Goal: Task Accomplishment & Management: Manage account settings

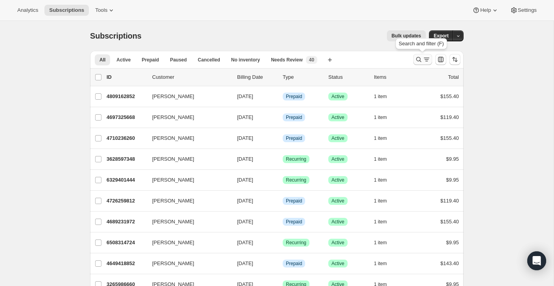
click at [424, 59] on icon "Search and filter results" at bounding box center [427, 59] width 8 height 8
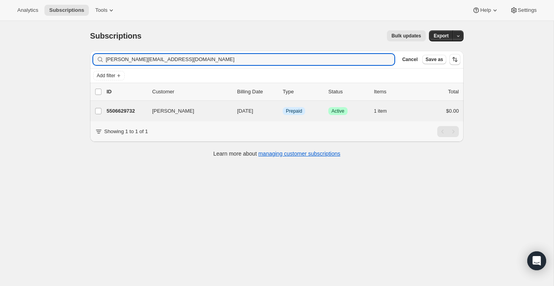
type input "[PERSON_NAME][EMAIL_ADDRESS][DOMAIN_NAME]"
click at [435, 118] on div "[PERSON_NAME] 5506629732 [PERSON_NAME] [DATE] Info Prepaid Success Active 1 ite…" at bounding box center [277, 111] width 374 height 20
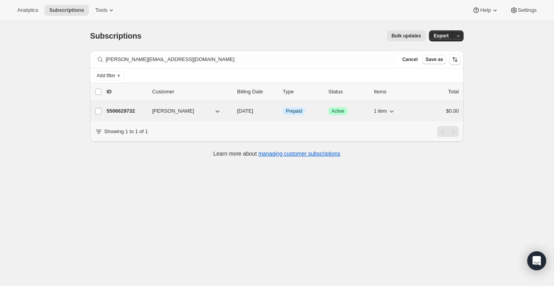
click at [433, 115] on div "5506629732 [PERSON_NAME] [DATE] Info Prepaid Success Active 1 item $0.00" at bounding box center [283, 110] width 352 height 11
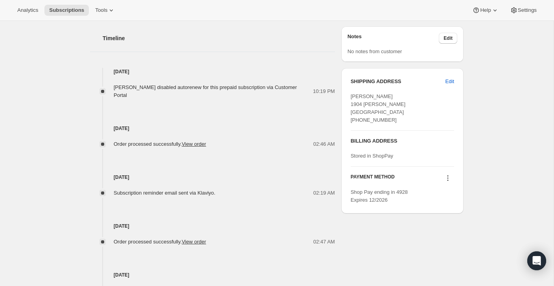
scroll to position [364, 0]
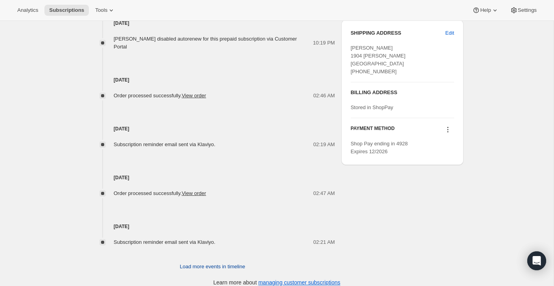
click at [221, 262] on span "Load more events in timeline" at bounding box center [212, 266] width 65 height 8
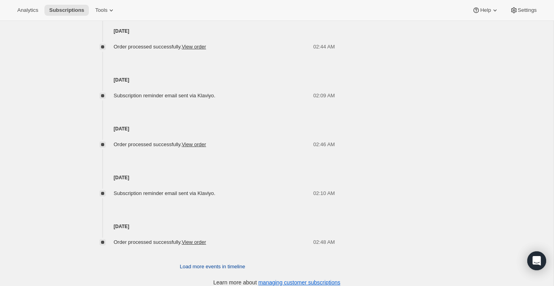
click at [221, 262] on span "Load more events in timeline" at bounding box center [212, 266] width 65 height 8
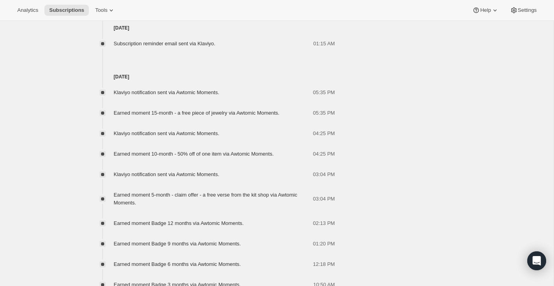
scroll to position [1532, 0]
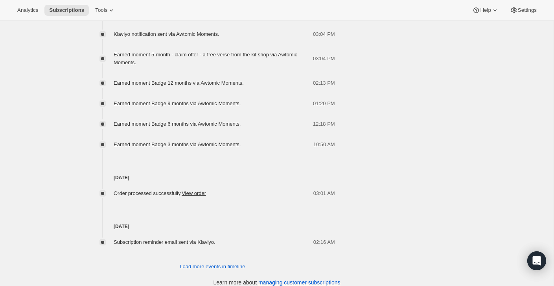
click at [221, 262] on span "Load more events in timeline" at bounding box center [212, 266] width 65 height 8
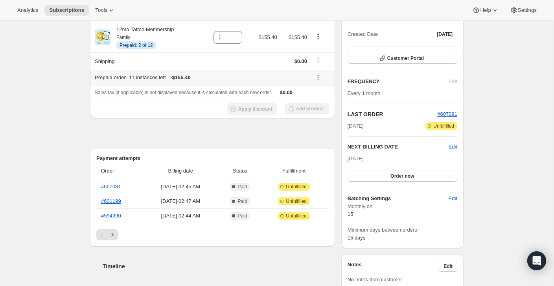
scroll to position [93, 0]
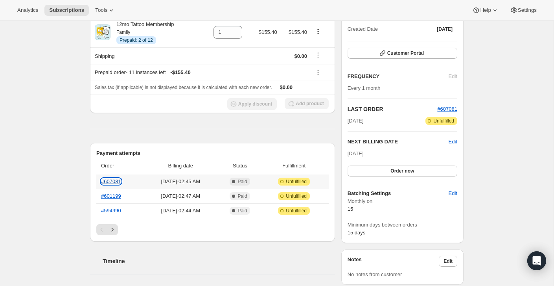
click at [115, 180] on link "#607081" at bounding box center [111, 181] width 20 height 6
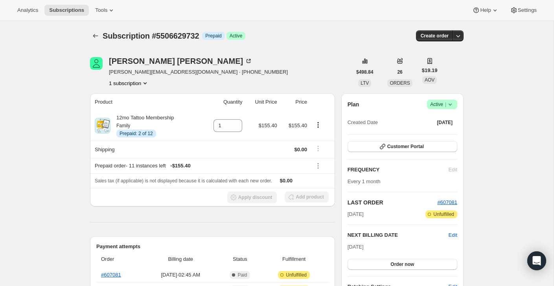
click at [443, 106] on span "Active |" at bounding box center [442, 104] width 24 height 8
click at [433, 132] on span "Cancel subscription" at bounding box center [440, 133] width 44 height 6
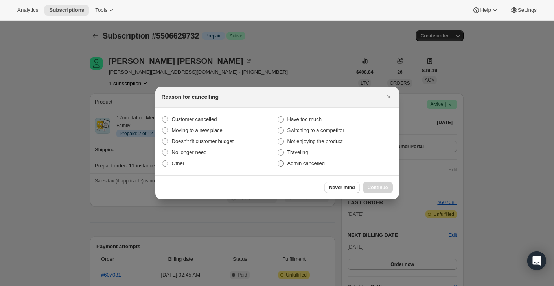
click at [356, 161] on label "Admin cancelled" at bounding box center [335, 163] width 116 height 11
click at [278, 160] on input "Admin cancelled" at bounding box center [278, 160] width 0 height 0
radio input "true"
click at [374, 188] on span "Continue" at bounding box center [378, 187] width 20 height 6
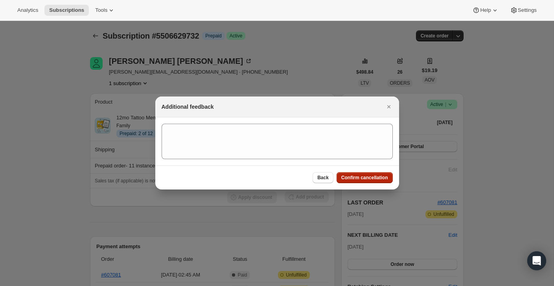
click at [374, 180] on span "Confirm cancellation" at bounding box center [364, 177] width 47 height 6
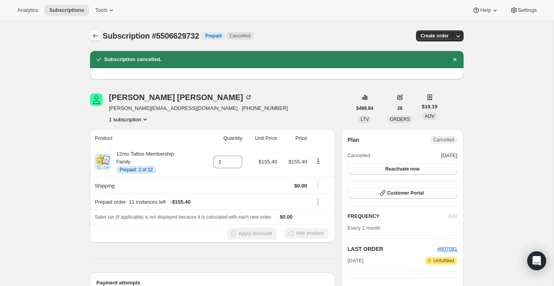
click at [98, 38] on icon "Subscriptions" at bounding box center [96, 36] width 8 height 8
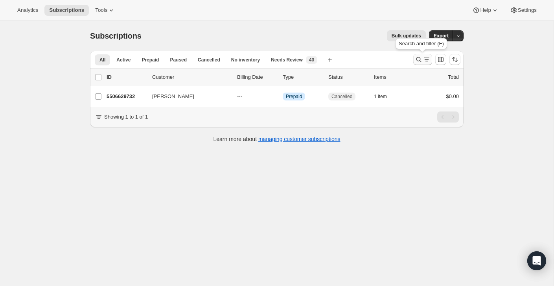
click at [427, 57] on icon "Search and filter results" at bounding box center [427, 59] width 8 height 8
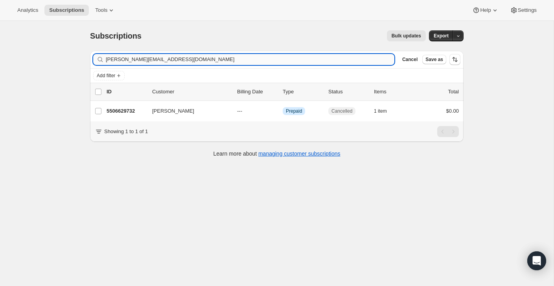
click at [349, 59] on input "[PERSON_NAME][EMAIL_ADDRESS][DOMAIN_NAME]" at bounding box center [250, 59] width 289 height 11
click at [349, 60] on input "[PERSON_NAME][EMAIL_ADDRESS][DOMAIN_NAME]" at bounding box center [250, 59] width 289 height 11
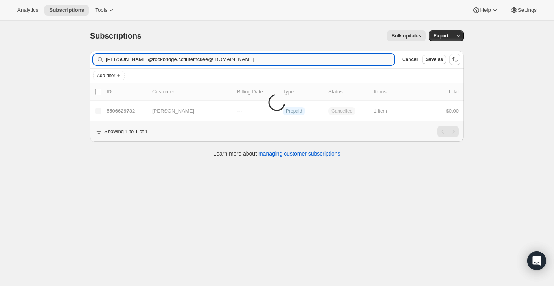
click at [349, 60] on input "[PERSON_NAME]@rockbridge.ccflutemckee@[DOMAIN_NAME]" at bounding box center [250, 59] width 289 height 11
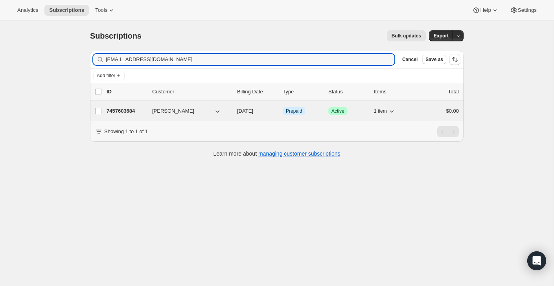
type input "[EMAIL_ADDRESS][DOMAIN_NAME]"
click at [415, 112] on div "7457603684 [PERSON_NAME] [DATE] Info Prepaid Success Active 1 item $0.00" at bounding box center [283, 110] width 352 height 11
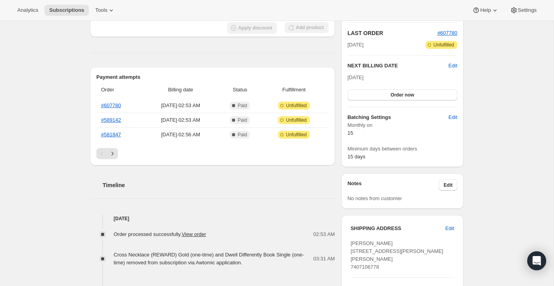
scroll to position [63, 0]
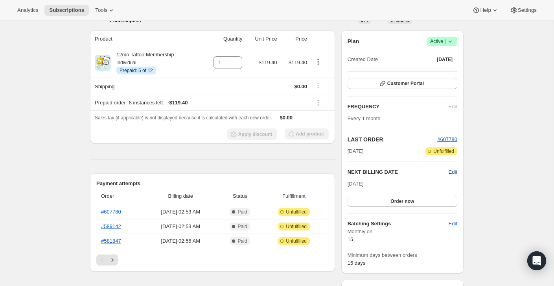
click at [452, 173] on span "Edit" at bounding box center [453, 172] width 9 height 8
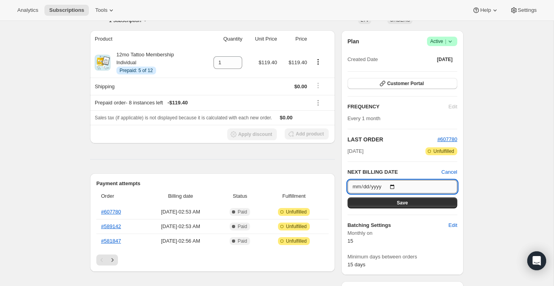
click at [396, 184] on input "[DATE]" at bounding box center [403, 186] width 110 height 13
type input "[DATE]"
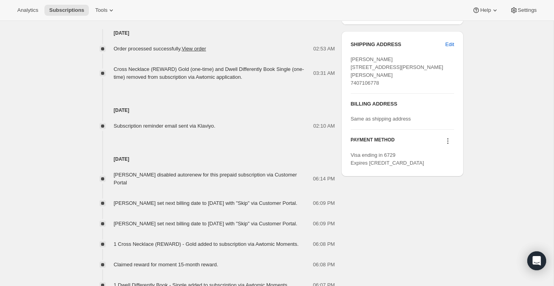
scroll to position [0, 0]
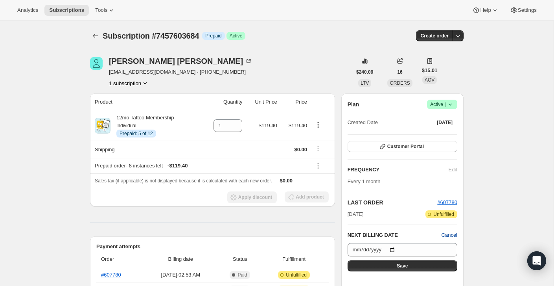
click at [447, 232] on span "Cancel" at bounding box center [450, 235] width 16 height 8
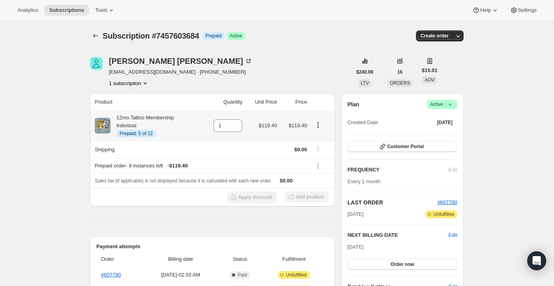
click at [321, 124] on icon "Product actions" at bounding box center [318, 125] width 8 height 8
click at [303, 72] on div "[PERSON_NAME] [EMAIL_ADDRESS][DOMAIN_NAME] · [PHONE_NUMBER] 1 subscription" at bounding box center [221, 72] width 262 height 30
click at [97, 35] on icon "Subscriptions" at bounding box center [96, 36] width 8 height 8
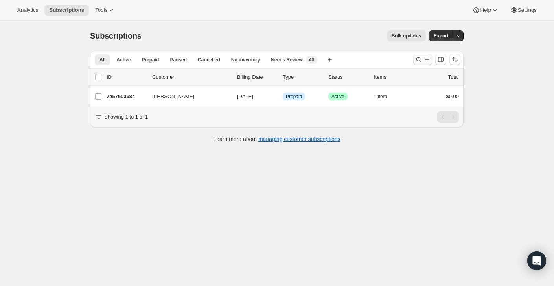
click at [420, 59] on icon "Search and filter results" at bounding box center [419, 59] width 5 height 5
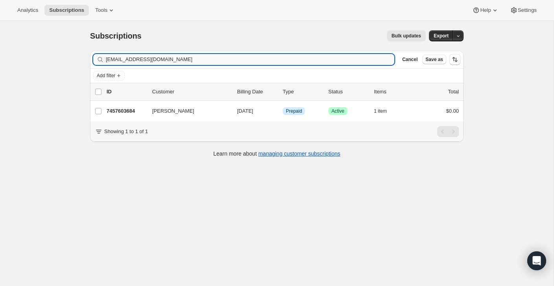
click at [359, 57] on input "[EMAIL_ADDRESS][DOMAIN_NAME]" at bounding box center [250, 59] width 289 height 11
click at [359, 61] on input "[EMAIL_ADDRESS][DOMAIN_NAME]" at bounding box center [250, 59] width 289 height 11
click at [359, 62] on input "[EMAIL_ADDRESS][DOMAIN_NAME]" at bounding box center [250, 59] width 289 height 11
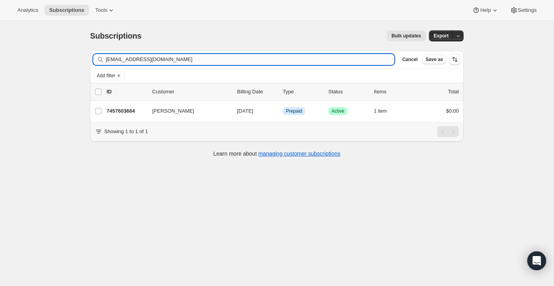
click at [359, 63] on input "[EMAIL_ADDRESS][DOMAIN_NAME]" at bounding box center [250, 59] width 289 height 11
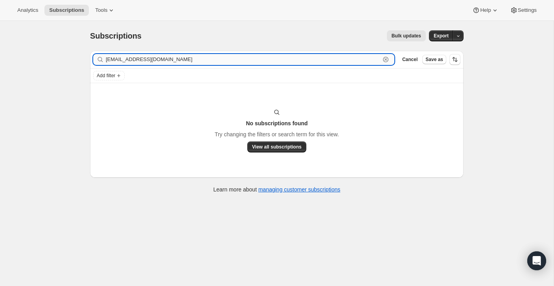
click at [179, 59] on input "[EMAIL_ADDRESS][DOMAIN_NAME]" at bounding box center [243, 59] width 275 height 11
paste input "[PERSON_NAME]"
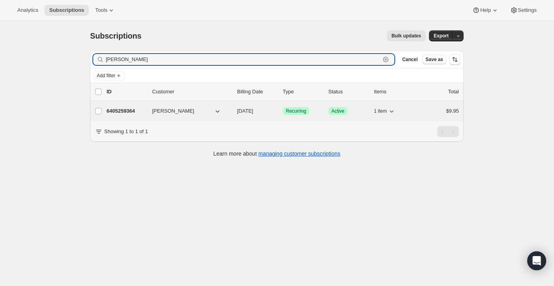
type input "[PERSON_NAME]"
click at [444, 111] on div "$9.95" at bounding box center [439, 111] width 39 height 8
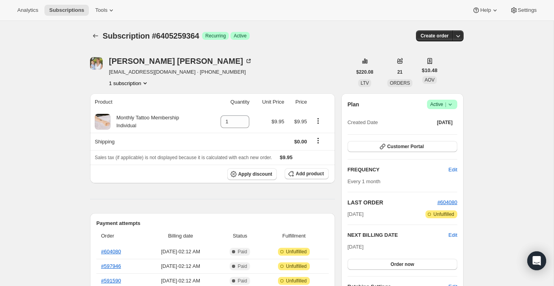
click at [447, 109] on div "Plan Success Active | Created Date [DATE]" at bounding box center [403, 114] width 110 height 28
click at [447, 105] on icon at bounding box center [450, 104] width 8 height 8
click at [446, 130] on span "Cancel subscription" at bounding box center [440, 133] width 44 height 6
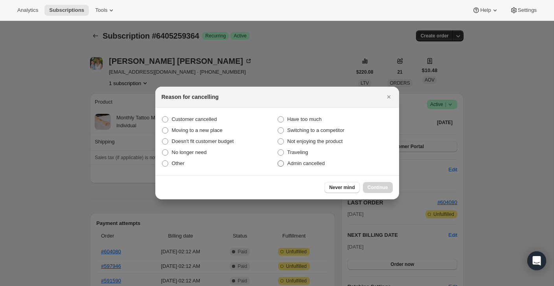
click at [334, 160] on label "Admin cancelled" at bounding box center [335, 163] width 116 height 11
click at [278, 160] on input "Admin cancelled" at bounding box center [278, 160] width 0 height 0
radio input "true"
click at [368, 184] on span "Continue" at bounding box center [378, 187] width 20 height 6
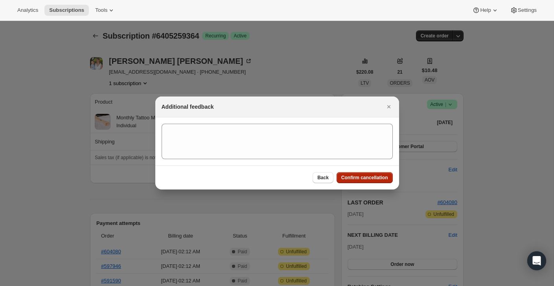
click at [368, 178] on span "Confirm cancellation" at bounding box center [364, 177] width 47 height 6
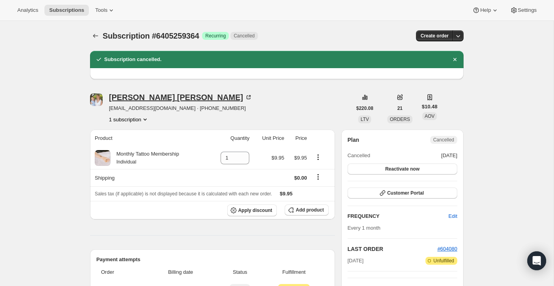
click at [245, 96] on icon at bounding box center [249, 97] width 8 height 8
click at [97, 37] on icon "Subscriptions" at bounding box center [96, 36] width 8 height 8
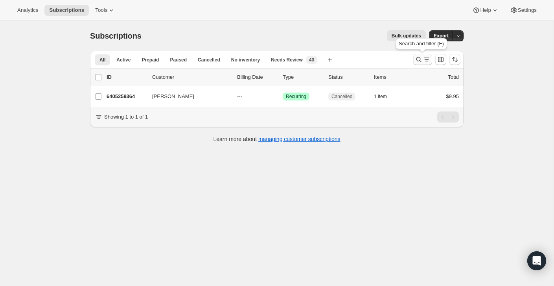
click at [424, 62] on icon "Search and filter results" at bounding box center [427, 59] width 8 height 8
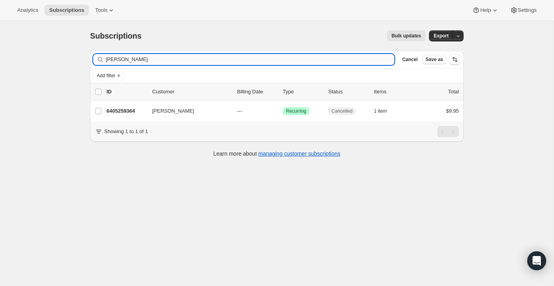
click at [339, 55] on input "[PERSON_NAME]" at bounding box center [250, 59] width 289 height 11
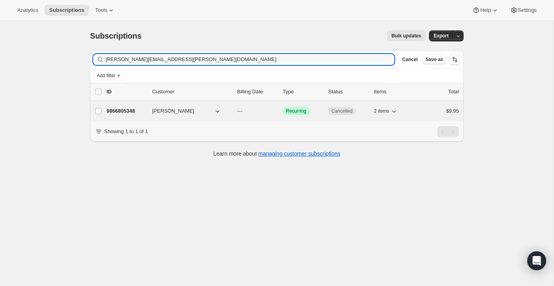
type input "[PERSON_NAME][EMAIL_ADDRESS][PERSON_NAME][DOMAIN_NAME]"
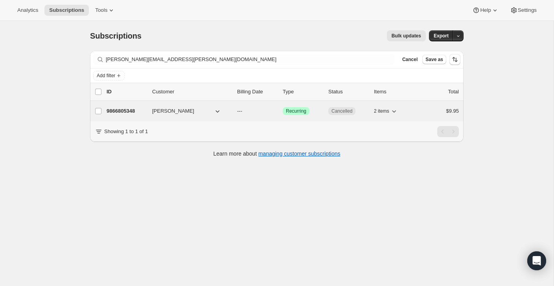
click at [423, 112] on div "$9.95" at bounding box center [439, 111] width 39 height 8
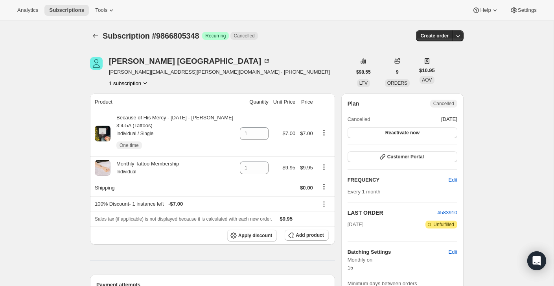
click at [99, 30] on div at bounding box center [96, 35] width 13 height 11
click at [99, 34] on icon "Subscriptions" at bounding box center [96, 36] width 8 height 8
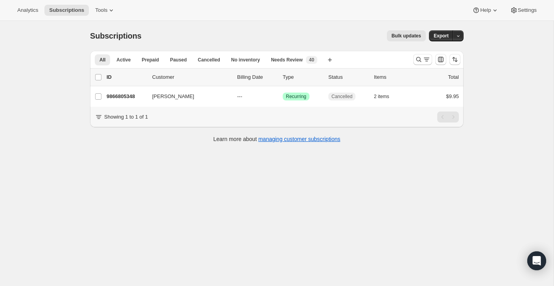
click at [415, 53] on div at bounding box center [436, 60] width 53 height 16
click at [415, 54] on button "Search and filter results" at bounding box center [422, 59] width 19 height 11
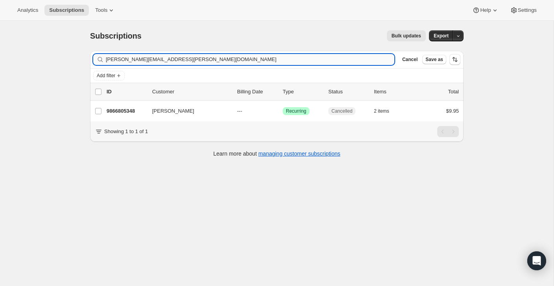
click at [373, 60] on input "[PERSON_NAME][EMAIL_ADDRESS][PERSON_NAME][DOMAIN_NAME]" at bounding box center [250, 59] width 289 height 11
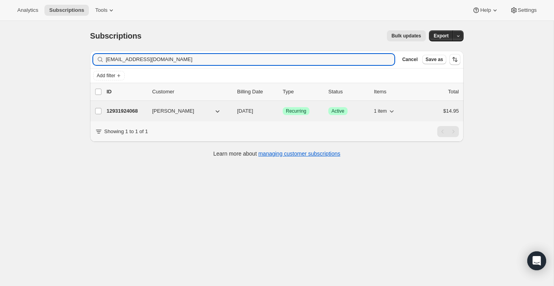
type input "[EMAIL_ADDRESS][DOMAIN_NAME]"
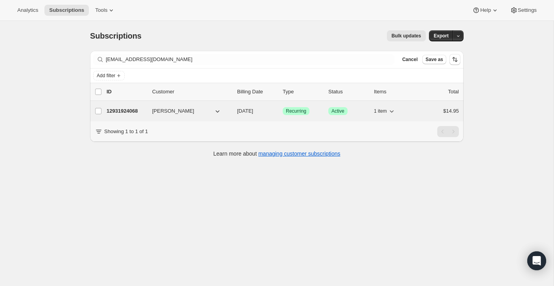
click at [413, 116] on div "12931924068 [PERSON_NAME] [DATE] Success Recurring Success Active 1 item $14.95" at bounding box center [283, 110] width 352 height 11
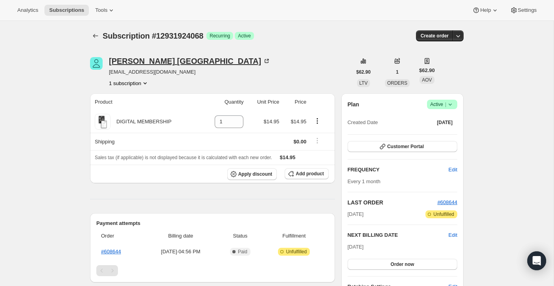
click at [263, 58] on icon at bounding box center [267, 61] width 8 height 8
click at [263, 61] on icon at bounding box center [267, 61] width 8 height 8
click at [101, 38] on div at bounding box center [96, 35] width 13 height 11
click at [95, 34] on icon "Subscriptions" at bounding box center [96, 36] width 8 height 8
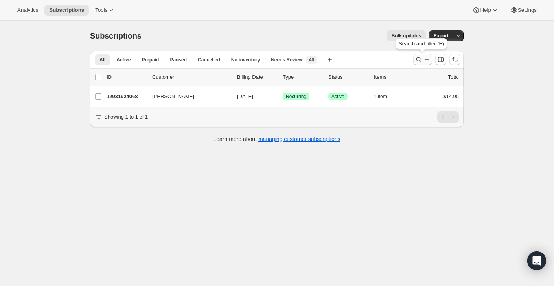
click at [425, 56] on icon "Search and filter results" at bounding box center [427, 59] width 8 height 8
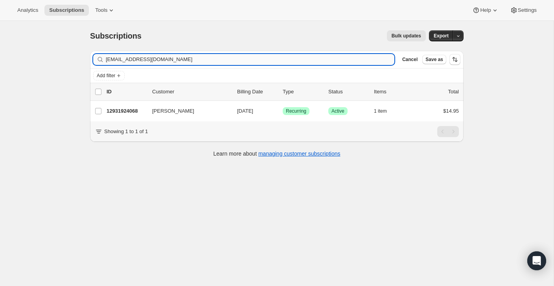
click at [352, 58] on input "[EMAIL_ADDRESS][DOMAIN_NAME]" at bounding box center [250, 59] width 289 height 11
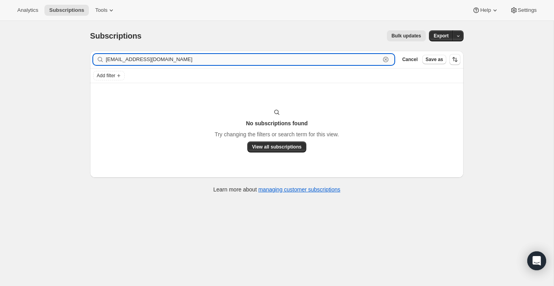
click at [183, 65] on input "[EMAIL_ADDRESS][DOMAIN_NAME]" at bounding box center [243, 59] width 275 height 11
paste input "[PERSON_NAME]"
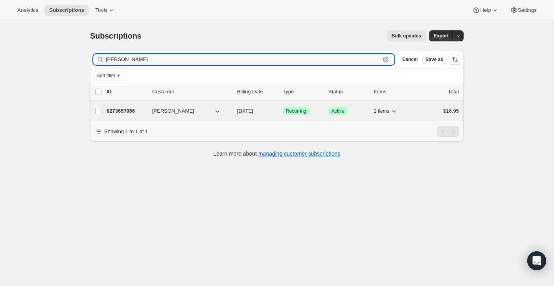
type input "[PERSON_NAME]"
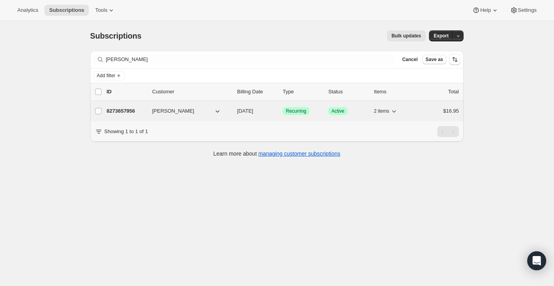
click at [426, 106] on div "8273657956 [PERSON_NAME] [DATE] Success Recurring Success Active 2 items $16.95" at bounding box center [283, 110] width 352 height 11
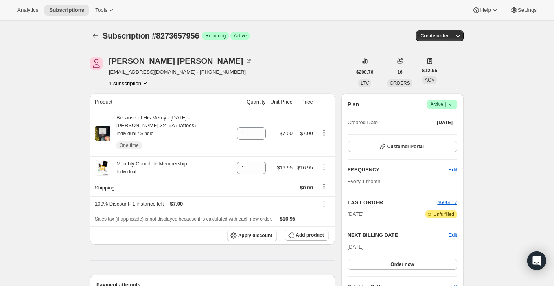
click at [440, 105] on span "Active |" at bounding box center [442, 104] width 24 height 8
click at [439, 133] on span "Cancel subscription" at bounding box center [440, 133] width 44 height 6
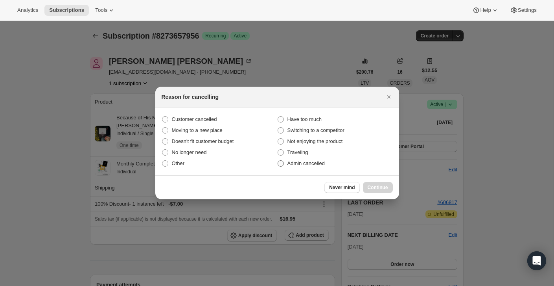
click at [341, 164] on label "Admin cancelled" at bounding box center [335, 163] width 116 height 11
click at [278, 160] on input "Admin cancelled" at bounding box center [278, 160] width 0 height 0
radio input "true"
click at [378, 181] on div "Never mind Continue" at bounding box center [277, 187] width 244 height 24
click at [378, 182] on button "Continue" at bounding box center [378, 187] width 30 height 11
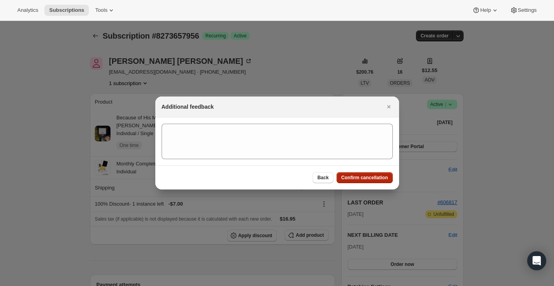
click at [379, 175] on span "Confirm cancellation" at bounding box center [364, 177] width 47 height 6
